Goal: Task Accomplishment & Management: Use online tool/utility

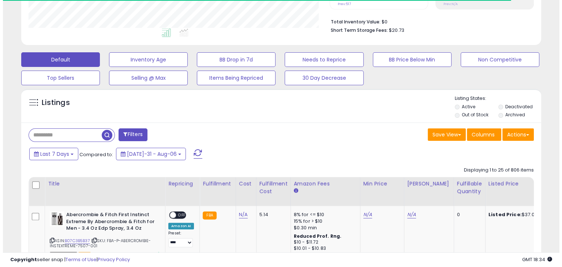
scroll to position [183, 0]
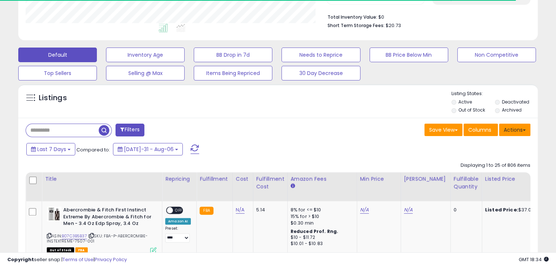
click at [515, 125] on button "Actions" at bounding box center [514, 130] width 31 height 12
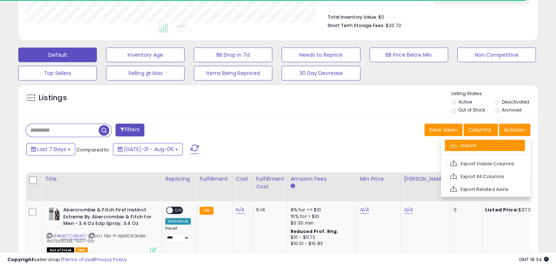
click at [510, 143] on link "Import" at bounding box center [485, 145] width 80 height 11
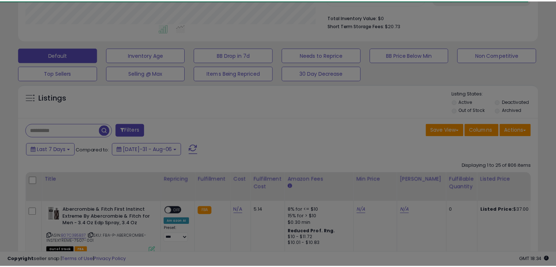
scroll to position [150, 304]
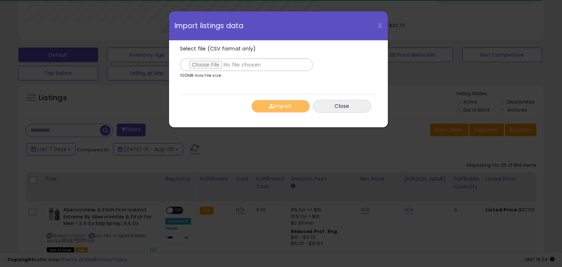
click at [382, 27] on div "X Close Import listings data" at bounding box center [278, 25] width 219 height 29
click at [379, 25] on span "X" at bounding box center [379, 25] width 5 height 10
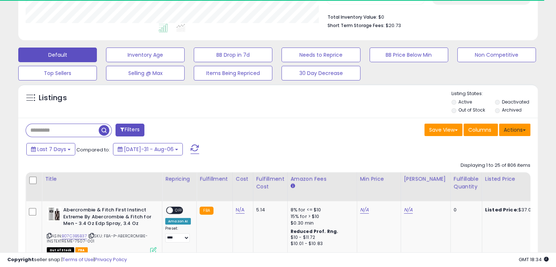
scroll to position [365419, 365268]
click at [524, 125] on button "Actions" at bounding box center [514, 130] width 31 height 12
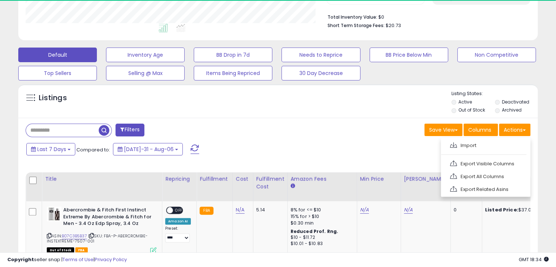
click at [404, 135] on div "Save View Save As New View Update Current View Columns Actions Import Export Vi…" at bounding box center [407, 131] width 258 height 14
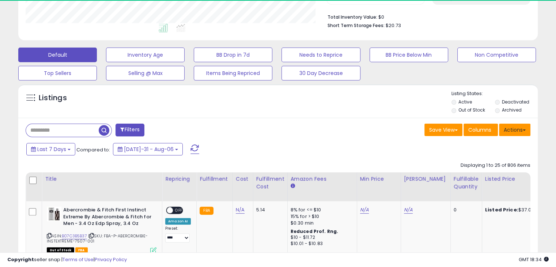
click at [521, 134] on button "Actions" at bounding box center [514, 130] width 31 height 12
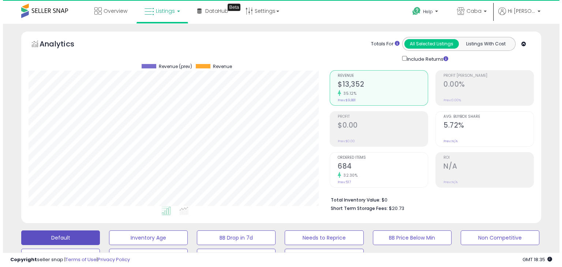
scroll to position [146, 0]
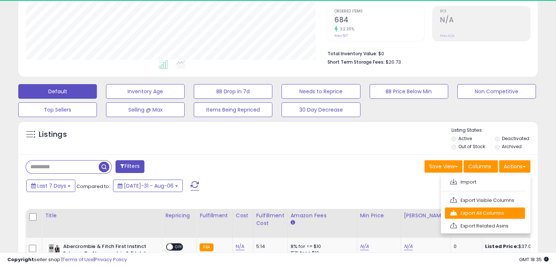
click at [518, 207] on link "Export All Columns" at bounding box center [485, 212] width 80 height 11
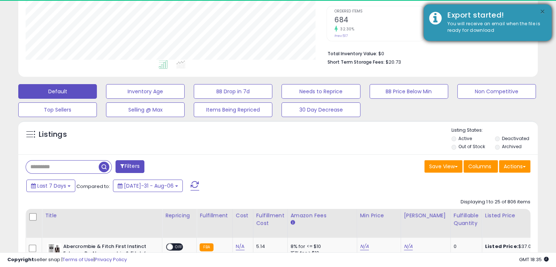
click at [545, 10] on button "×" at bounding box center [543, 11] width 6 height 9
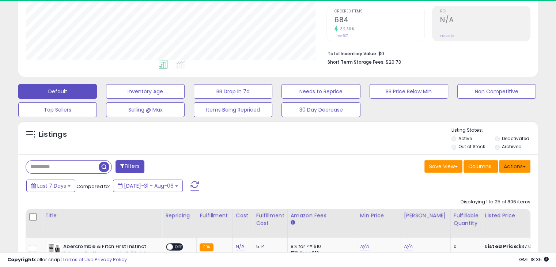
click at [518, 169] on button "Actions" at bounding box center [514, 166] width 31 height 12
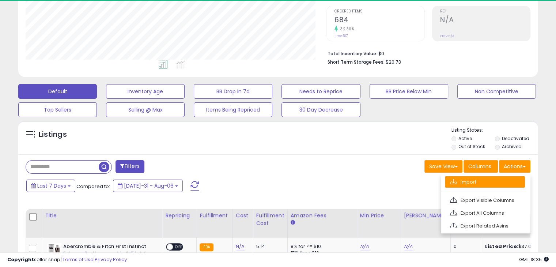
click at [515, 177] on link "Import" at bounding box center [485, 181] width 80 height 11
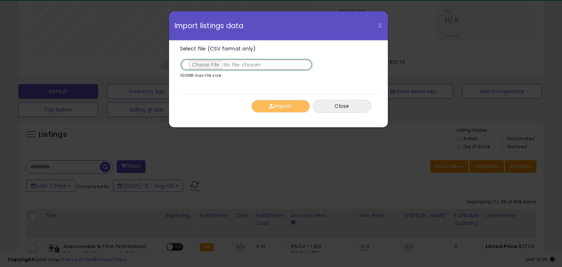
click at [211, 61] on input "Select file (CSV format only)" at bounding box center [246, 64] width 133 height 12
click at [219, 67] on input "Select file (CSV format only)" at bounding box center [246, 64] width 133 height 12
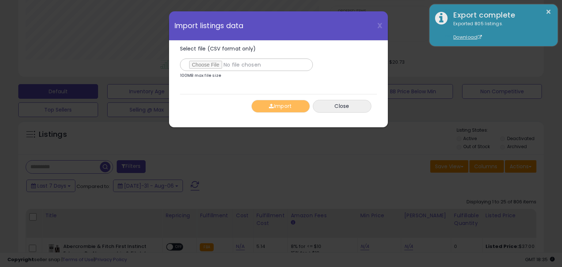
click at [453, 94] on div "X Close Import listings data Select file (CSV format only) 100MB max file size …" at bounding box center [281, 133] width 562 height 267
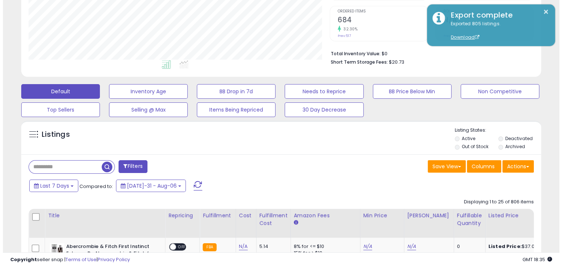
scroll to position [365419, 365268]
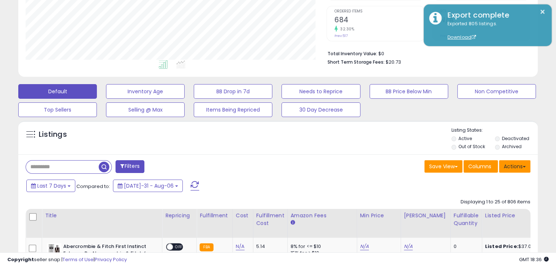
click at [529, 167] on button "Actions" at bounding box center [514, 166] width 31 height 12
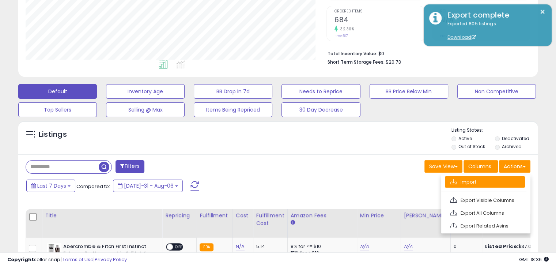
click at [507, 182] on link "Import" at bounding box center [485, 181] width 80 height 11
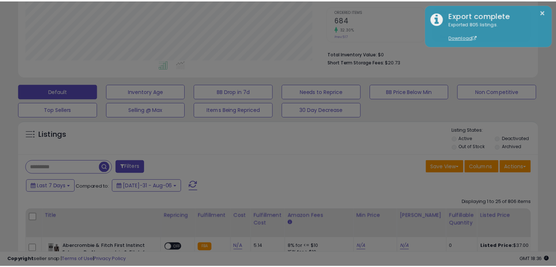
scroll to position [150, 304]
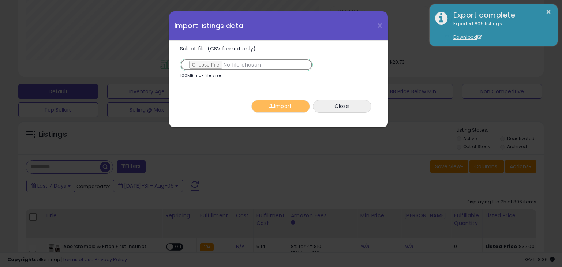
click at [229, 68] on input "Select file (CSV format only)" at bounding box center [246, 64] width 133 height 12
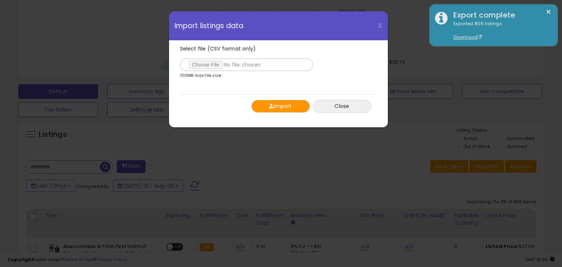
click at [305, 104] on button "Import" at bounding box center [280, 106] width 58 height 13
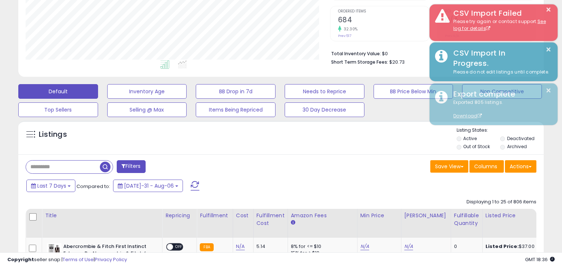
scroll to position [365419, 365268]
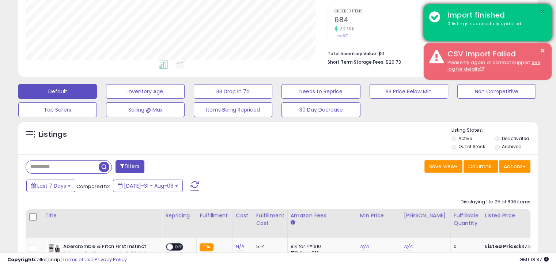
click at [541, 11] on button "×" at bounding box center [543, 11] width 6 height 9
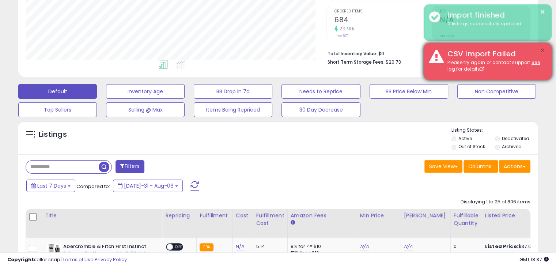
click at [540, 50] on button "×" at bounding box center [543, 50] width 6 height 9
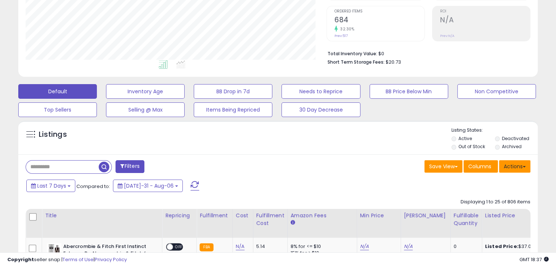
click at [525, 167] on button "Actions" at bounding box center [514, 166] width 31 height 12
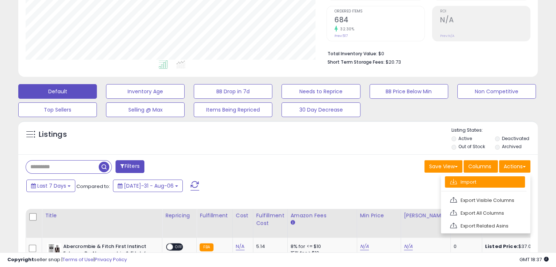
click at [467, 183] on link "Import" at bounding box center [485, 181] width 80 height 11
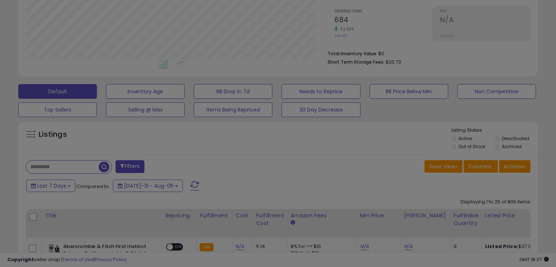
scroll to position [150, 304]
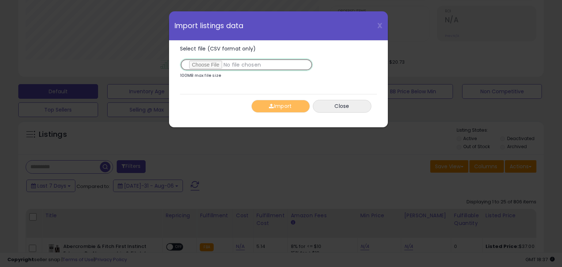
click at [226, 69] on input "Select file (CSV format only)" at bounding box center [246, 64] width 133 height 12
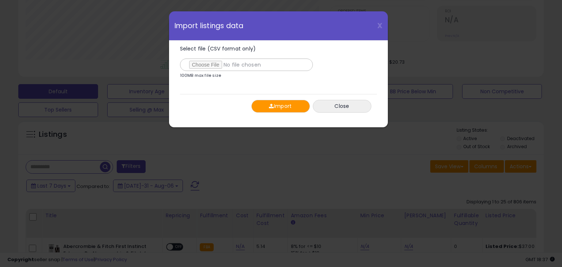
click at [283, 104] on button "Import" at bounding box center [280, 106] width 58 height 13
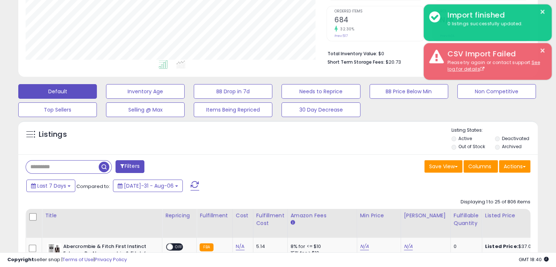
scroll to position [379, 0]
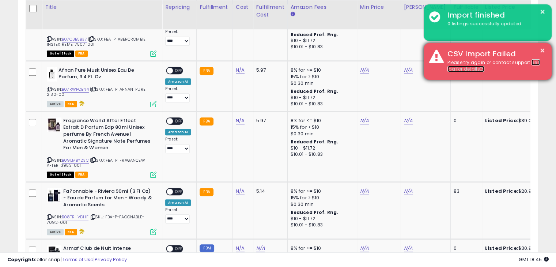
click at [472, 71] on link "See log for details" at bounding box center [493, 65] width 92 height 13
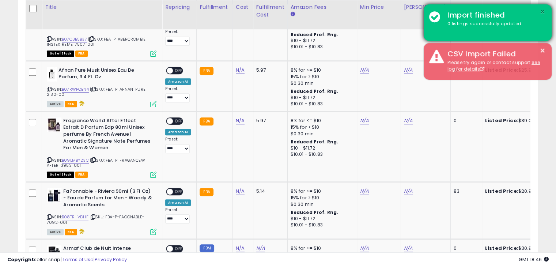
click at [543, 12] on button "×" at bounding box center [543, 11] width 6 height 9
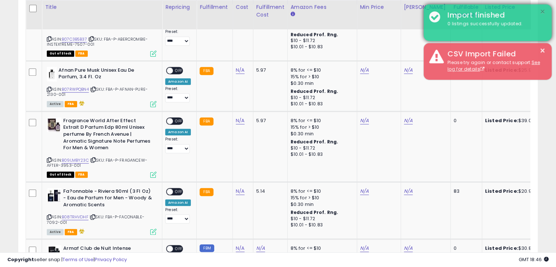
click at [543, 12] on button "×" at bounding box center [543, 11] width 6 height 9
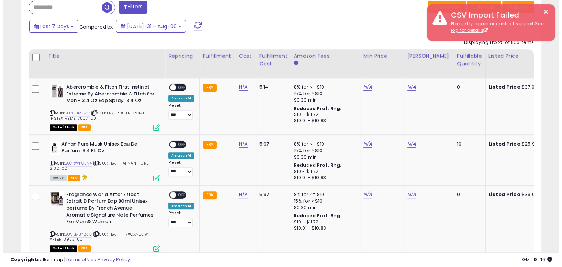
scroll to position [233, 0]
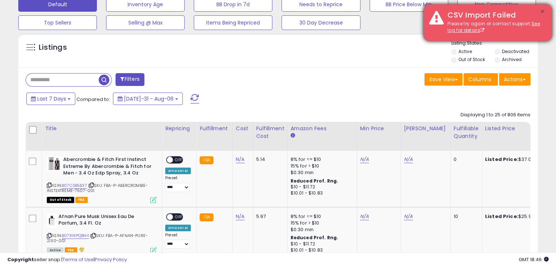
click at [544, 11] on button "×" at bounding box center [543, 11] width 6 height 9
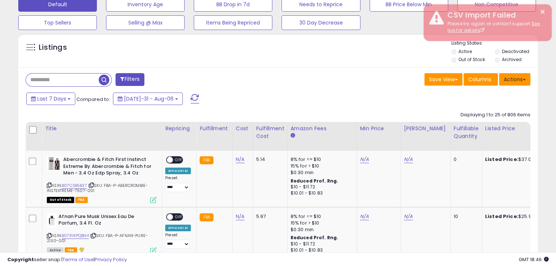
click at [517, 74] on button "Actions" at bounding box center [514, 79] width 31 height 12
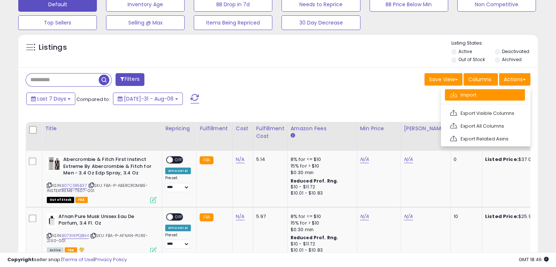
click at [510, 94] on link "Import" at bounding box center [485, 94] width 80 height 11
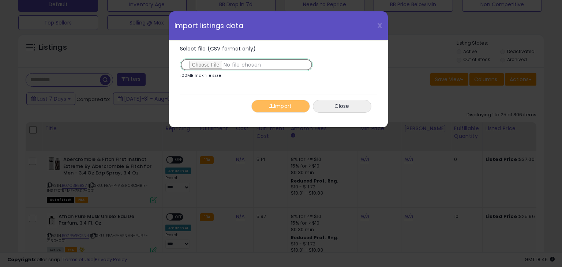
click at [228, 63] on input "Select file (CSV format only)" at bounding box center [246, 64] width 133 height 12
click at [503, 44] on div "X Close Import listings data Select file (CSV format only) 100MB max file size …" at bounding box center [281, 133] width 562 height 267
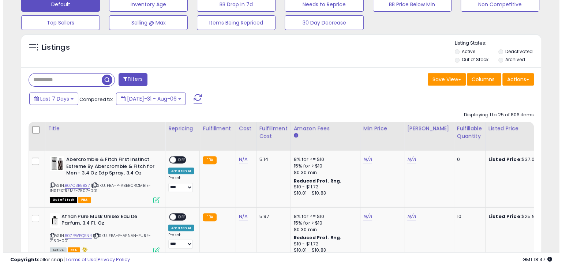
scroll to position [365419, 365268]
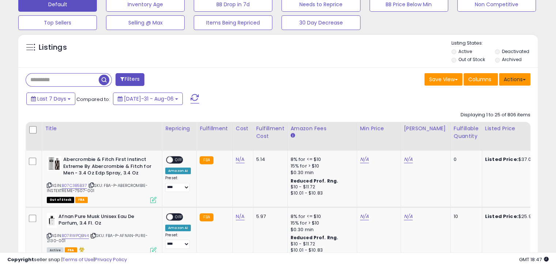
click at [515, 82] on button "Actions" at bounding box center [514, 79] width 31 height 12
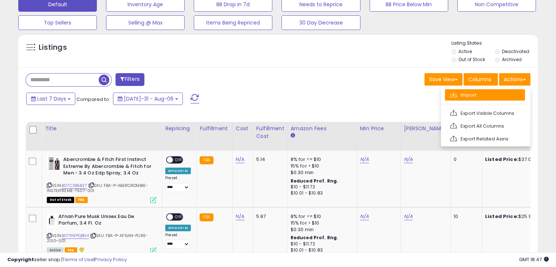
click at [509, 93] on link "Import" at bounding box center [485, 94] width 80 height 11
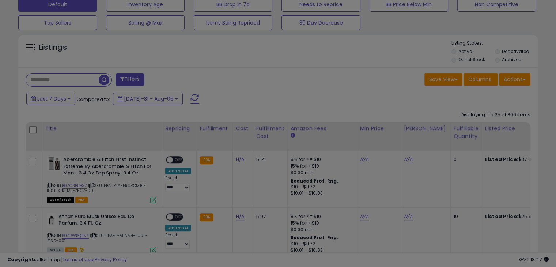
scroll to position [150, 304]
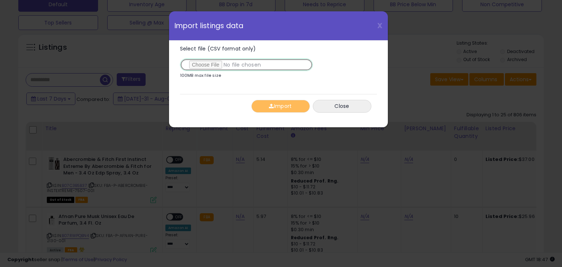
click at [251, 67] on input "Select file (CSV format only)" at bounding box center [246, 64] width 133 height 12
type input "**********"
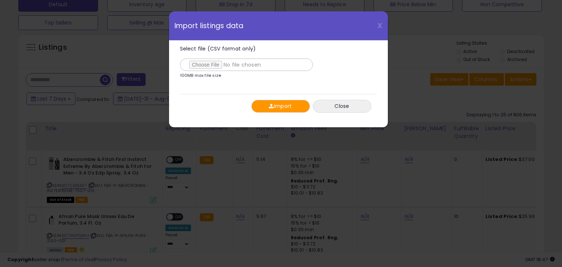
click at [280, 113] on div "Import Close" at bounding box center [278, 106] width 197 height 24
click at [278, 110] on button "Import" at bounding box center [280, 106] width 58 height 13
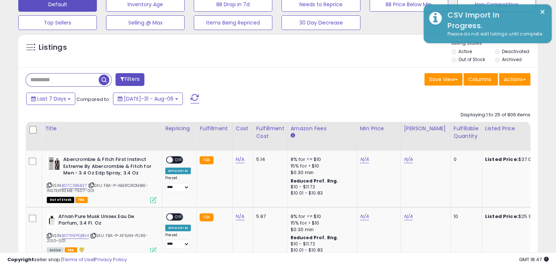
scroll to position [365419, 365268]
